Goal: Book appointment/travel/reservation

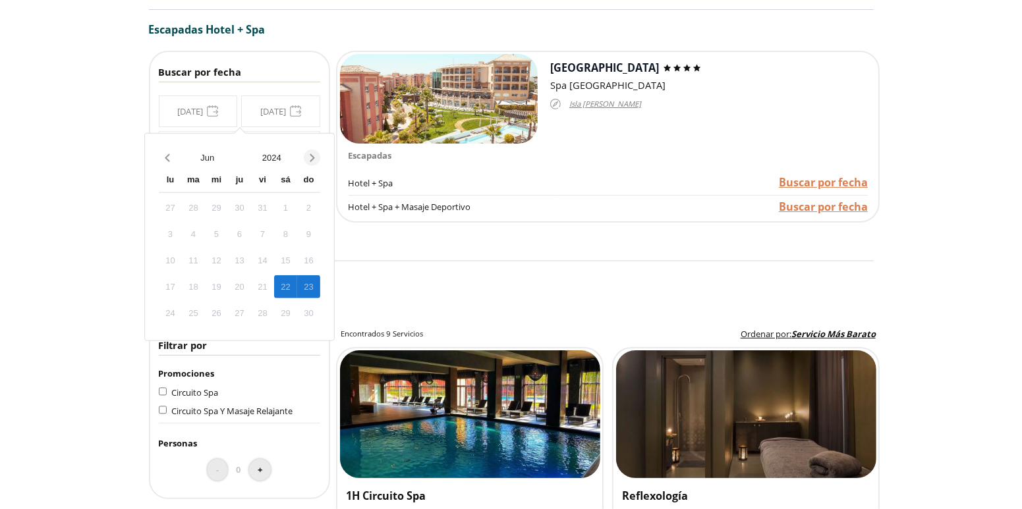
click at [306, 154] on icon "Next month" at bounding box center [312, 158] width 13 height 13
click at [171, 283] on div "16" at bounding box center [170, 286] width 23 height 23
click at [169, 152] on icon "Previous month" at bounding box center [167, 158] width 13 height 13
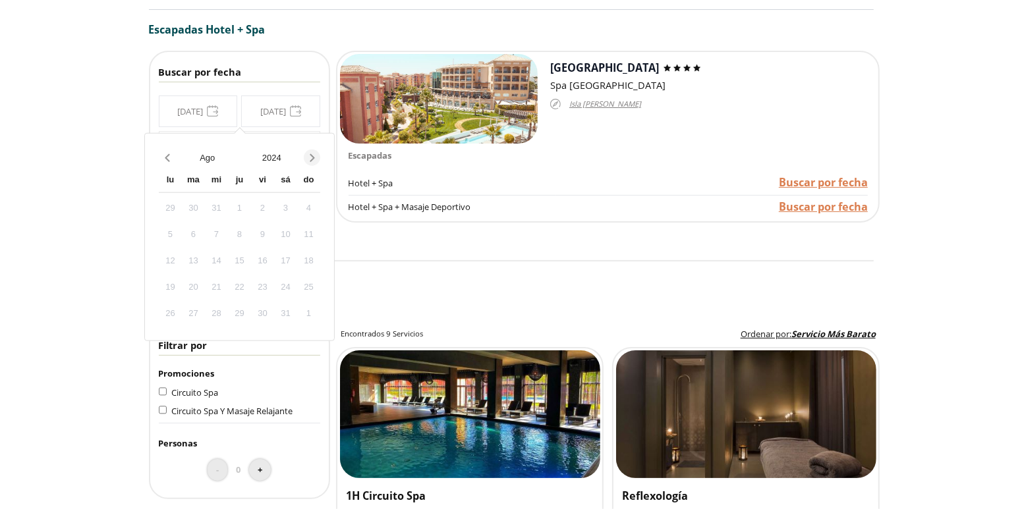
click at [316, 153] on icon "Next month" at bounding box center [312, 158] width 13 height 13
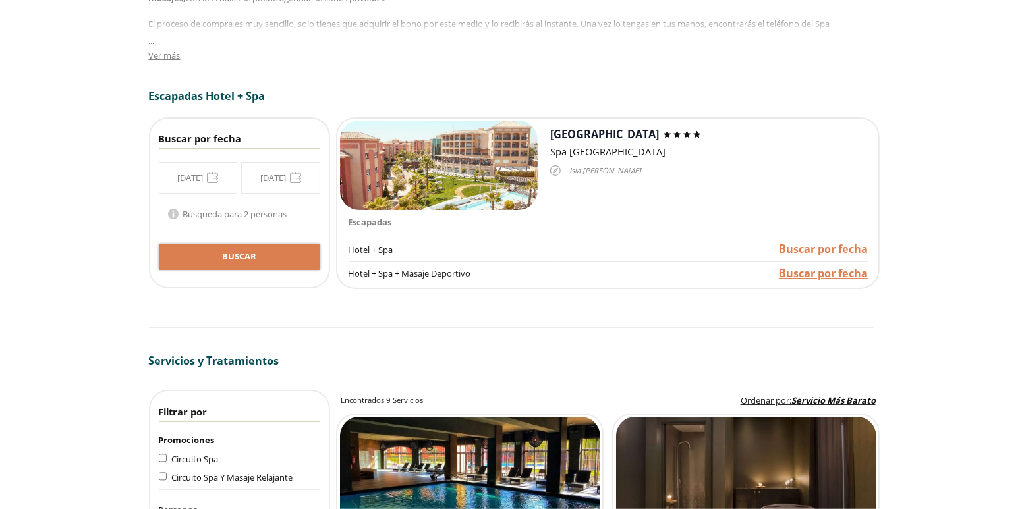
scroll to position [791, 0]
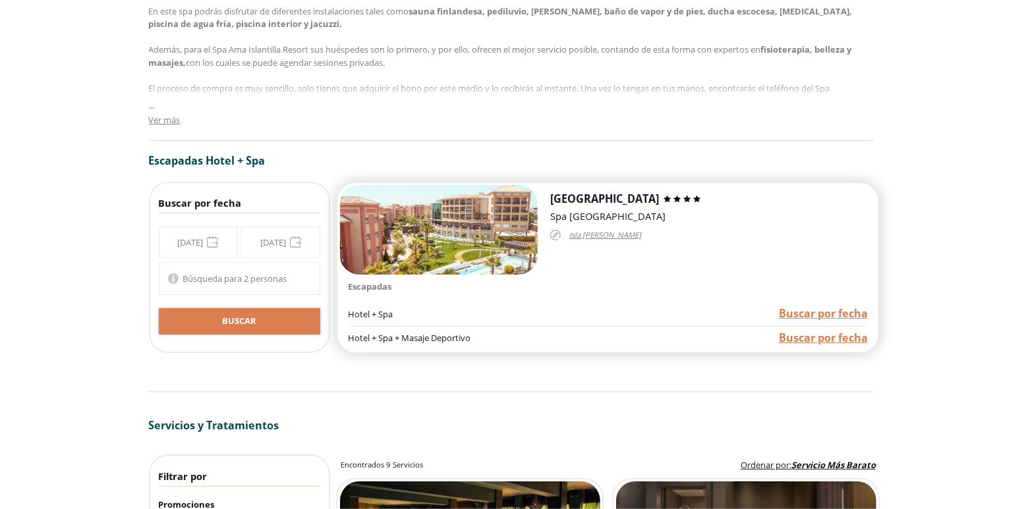
click at [821, 340] on span "Buscar por fecha" at bounding box center [823, 338] width 89 height 14
